Goal: Task Accomplishment & Management: Use online tool/utility

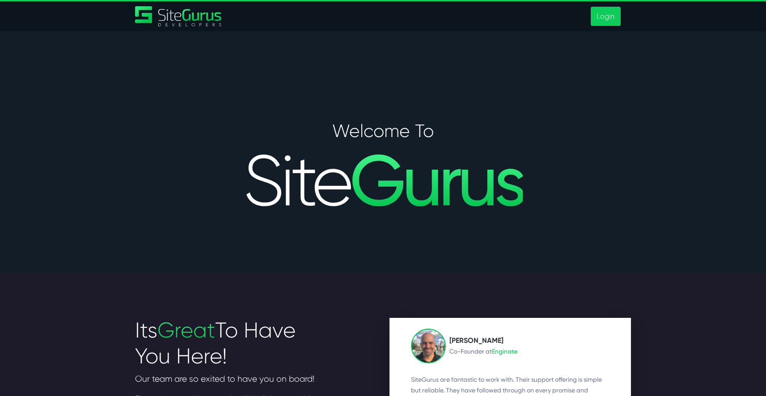
type input "[PERSON_NAME][EMAIL_ADDRESS][DOMAIN_NAME]"
click at [600, 16] on link "Login" at bounding box center [605, 16] width 30 height 19
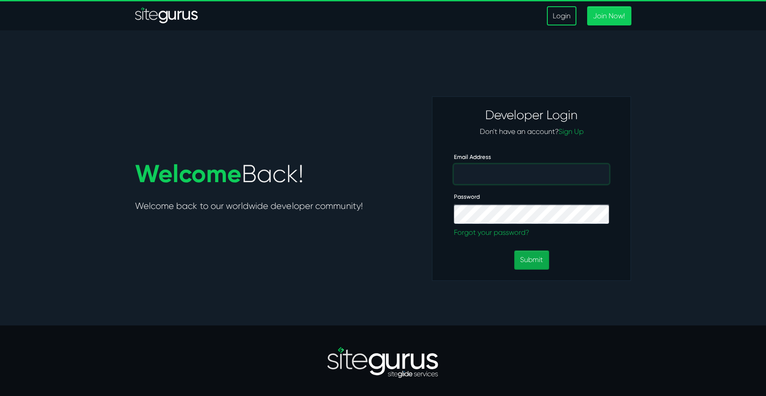
type input "[PERSON_NAME][EMAIL_ADDRESS][DOMAIN_NAME]"
click at [527, 263] on button "Submit" at bounding box center [531, 260] width 34 height 19
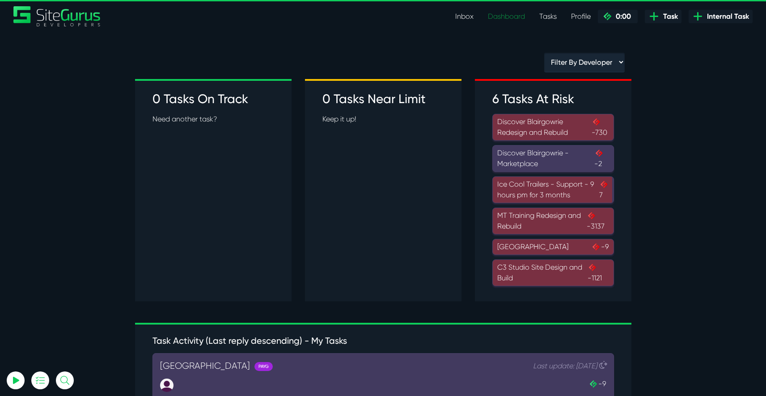
click at [509, 17] on link "Dashboard" at bounding box center [506, 17] width 51 height 18
click at [18, 380] on link at bounding box center [16, 381] width 18 height 18
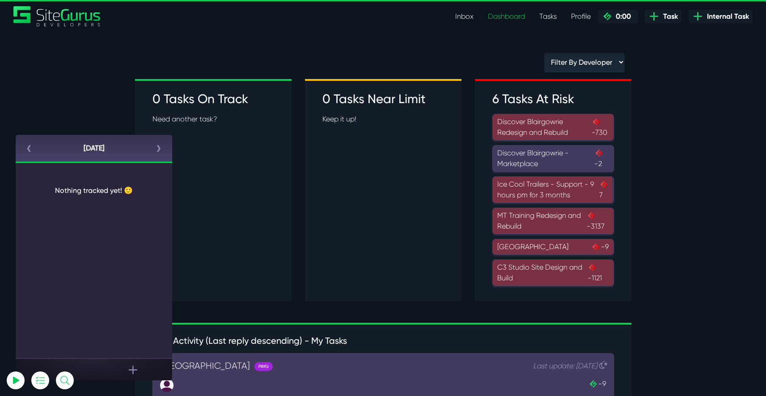
click at [133, 371] on icon at bounding box center [133, 370] width 8 height 8
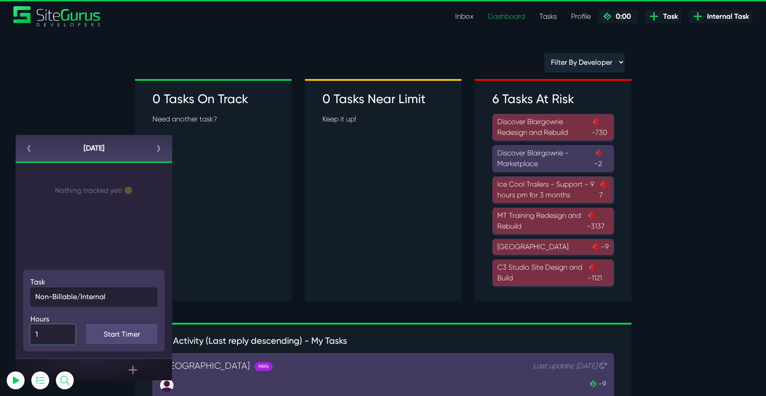
type input "1"
click at [65, 333] on input "1" at bounding box center [52, 335] width 45 height 20
click at [47, 336] on input "1" at bounding box center [52, 335] width 45 height 20
type input "0.5"
click at [109, 336] on link "Add Credits" at bounding box center [122, 335] width 72 height 20
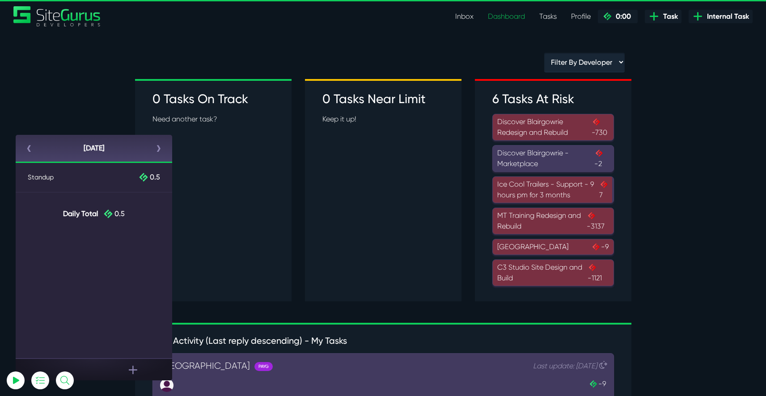
click at [134, 371] on icon at bounding box center [133, 370] width 8 height 11
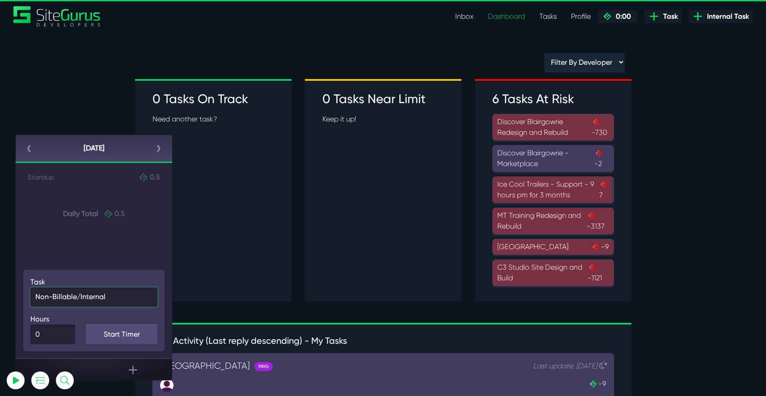
click at [83, 298] on select "Non-Billable/Internal Standup Internal SiteGurus Tasks C3 Studio Site Design an…" at bounding box center [93, 297] width 127 height 19
select select "66661"
click at [30, 288] on select "Non-Billable/Internal Standup Internal SiteGurus Tasks C3 Studio Site Design an…" at bounding box center [93, 297] width 127 height 19
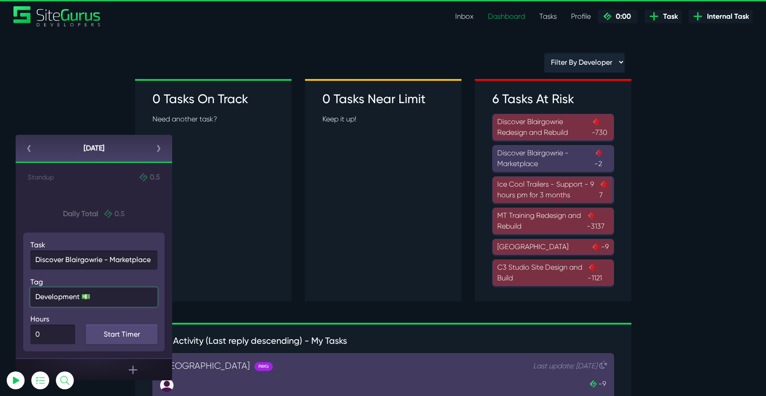
click at [73, 297] on select "Development 💵 Client Management 💵 Meetings/Calls 💵 Siteglide Support 💵 Internal…" at bounding box center [93, 297] width 127 height 19
select select "3"
click at [30, 288] on select "Development 💵 Client Management 💵 Meetings/Calls 💵 Siteglide Support 💵 Internal…" at bounding box center [93, 297] width 127 height 19
